Goal: Task Accomplishment & Management: Use online tool/utility

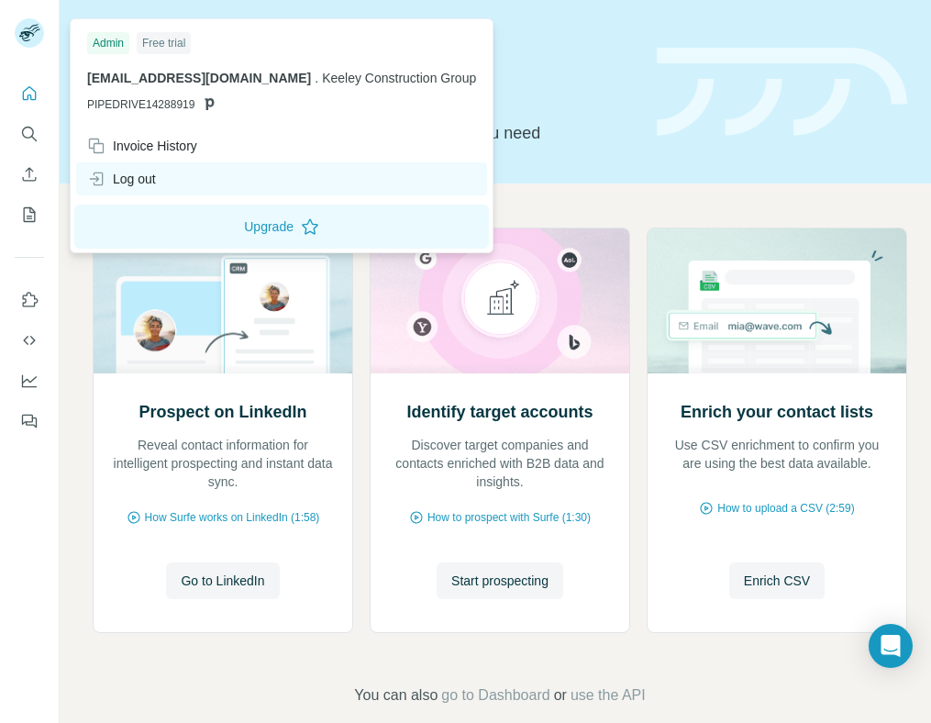
click at [123, 177] on div "Log out" at bounding box center [121, 179] width 69 height 18
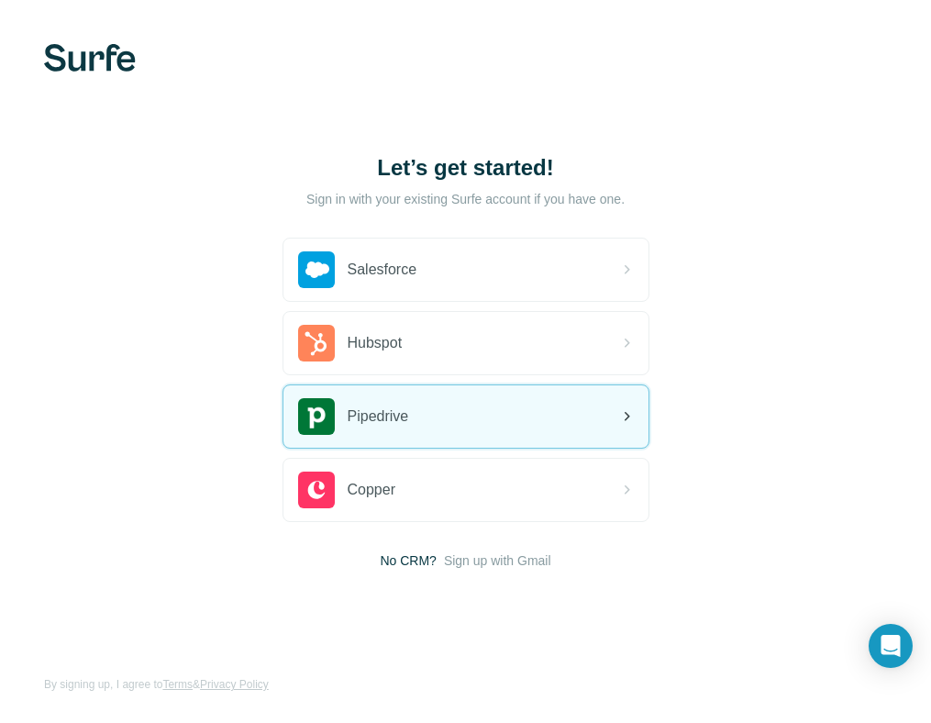
click at [372, 402] on div "Pipedrive" at bounding box center [353, 416] width 111 height 37
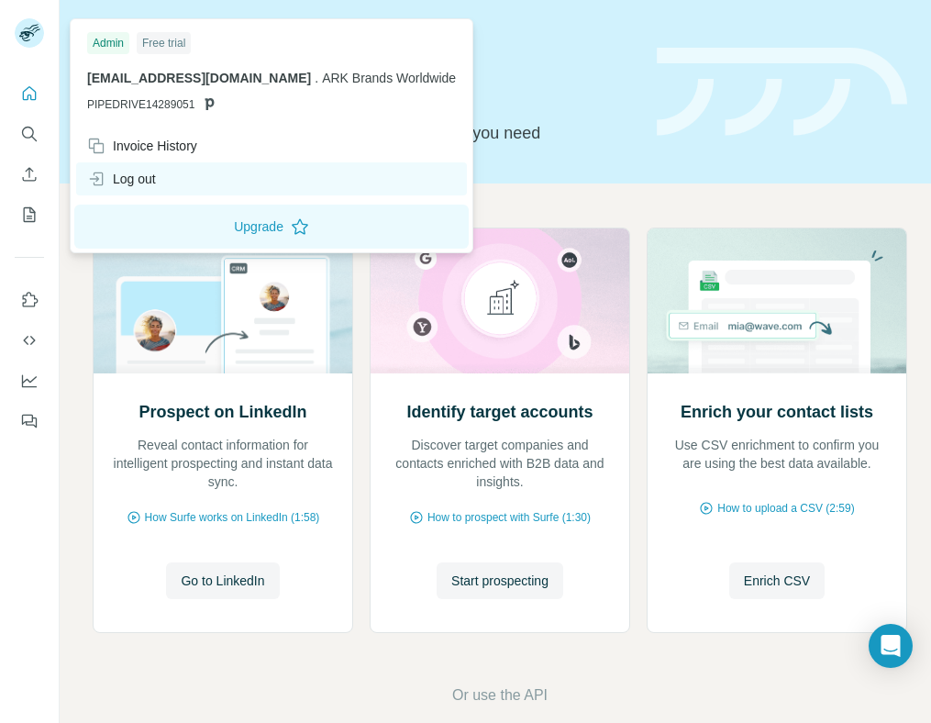
click at [125, 173] on div "Log out" at bounding box center [121, 179] width 69 height 18
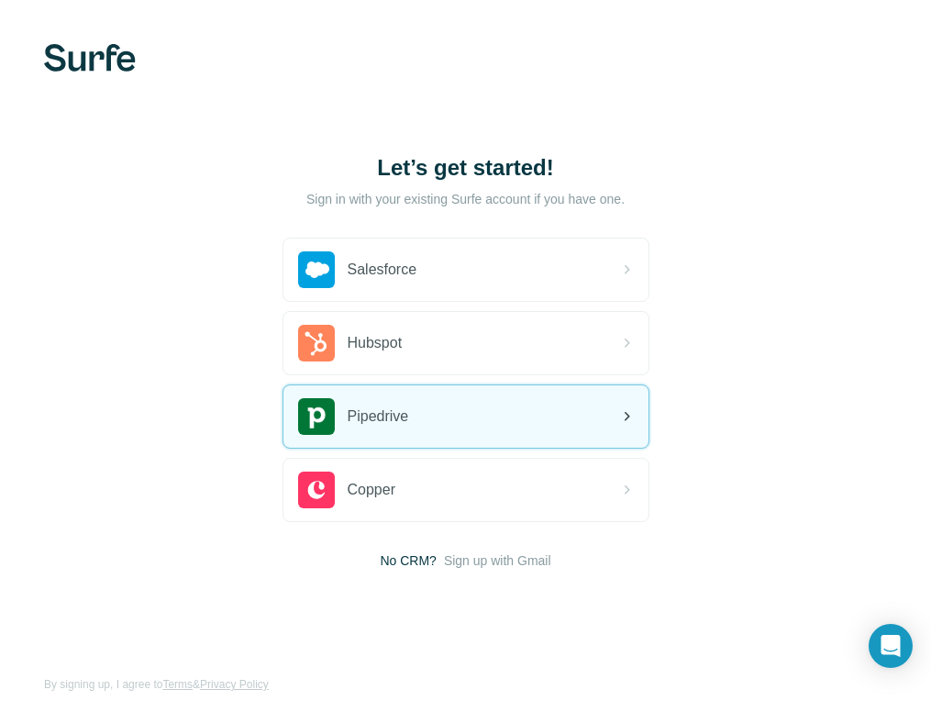
click at [382, 412] on span "Pipedrive" at bounding box center [378, 416] width 61 height 22
